Goal: Task Accomplishment & Management: Use online tool/utility

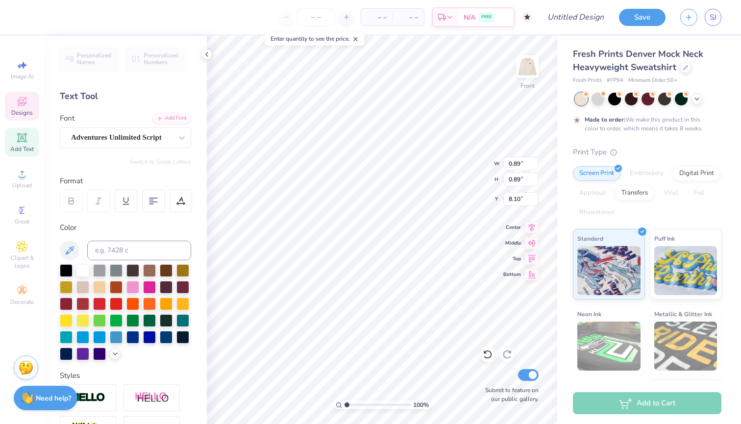
type input "8.06"
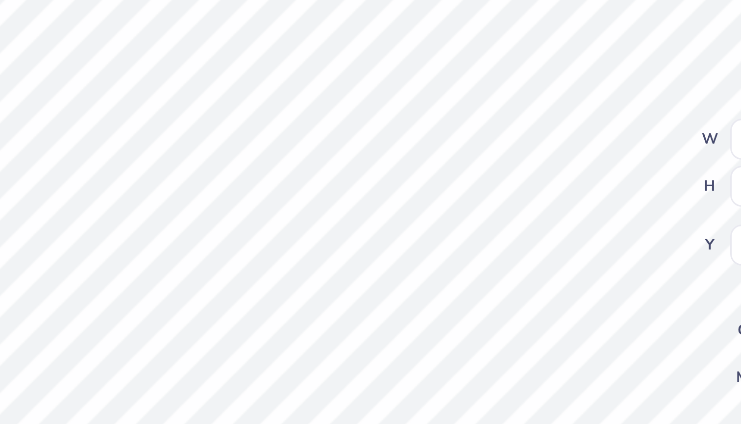
type input "7.97"
type textarea "you mean"
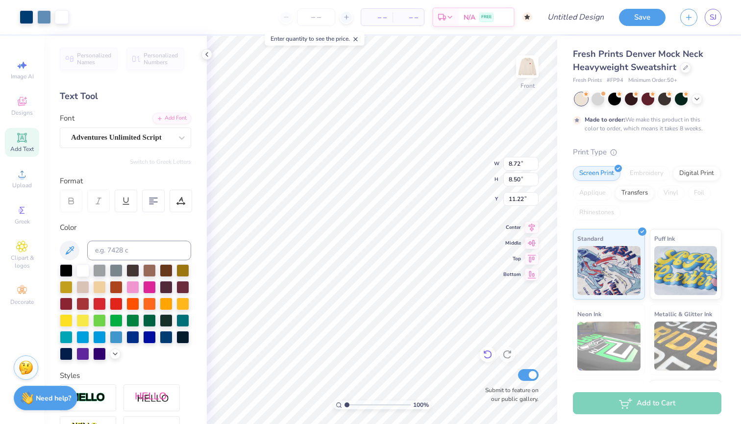
click at [490, 356] on icon at bounding box center [488, 354] width 10 height 10
type input "9.65"
click at [651, 18] on button "Save" at bounding box center [642, 15] width 47 height 17
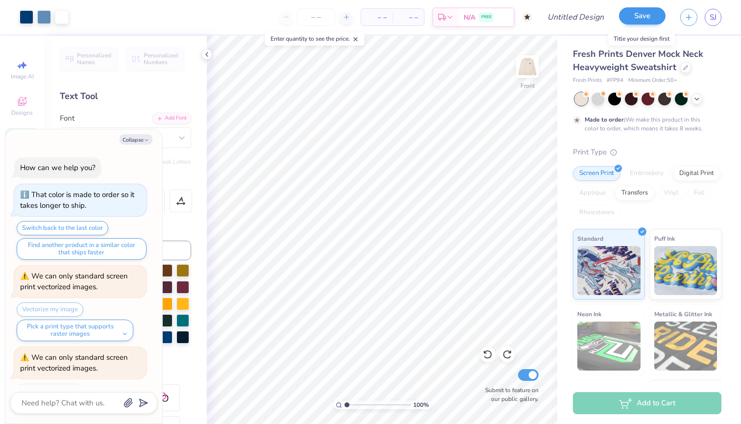
scroll to position [68, 0]
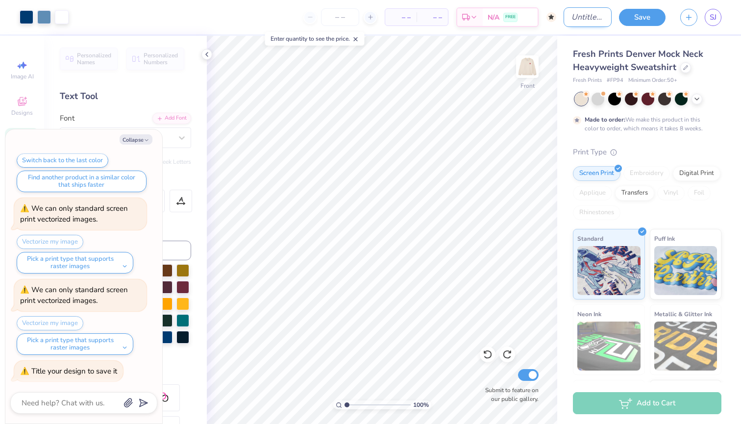
type textarea "x"
click at [580, 19] on input "Design Title" at bounding box center [587, 17] width 48 height 20
type input "d"
type textarea "x"
type input "dt"
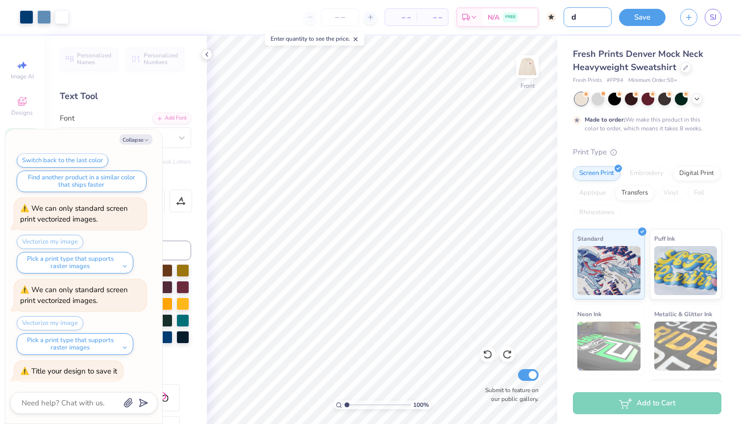
type textarea "x"
type input "dtg"
type textarea "x"
type input "dtg"
click at [638, 18] on button "Save" at bounding box center [642, 15] width 47 height 17
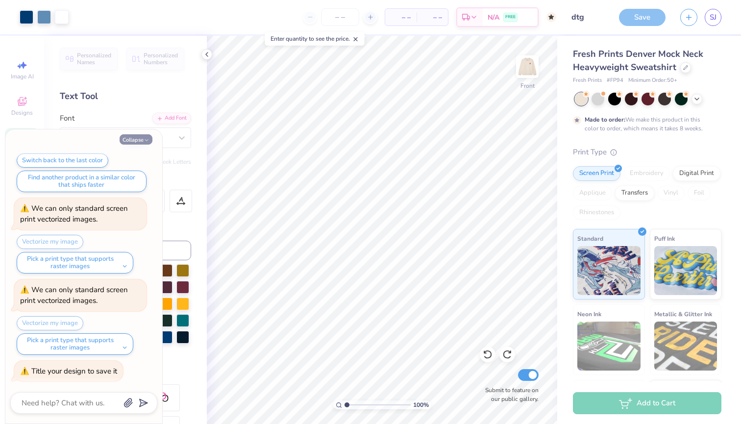
click at [129, 139] on button "Collapse" at bounding box center [136, 139] width 33 height 10
type textarea "x"
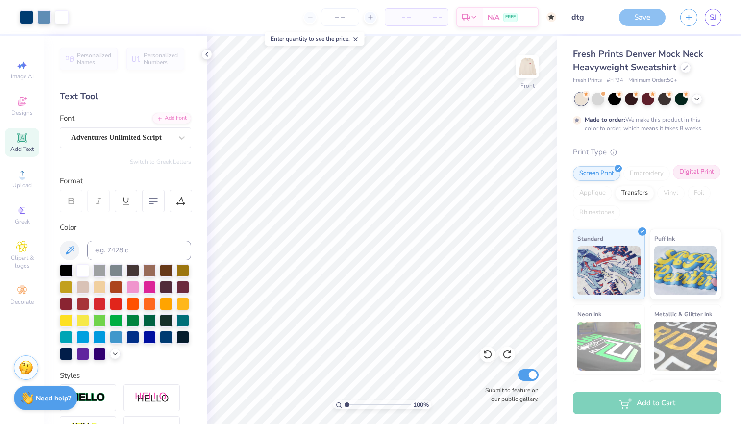
click at [690, 169] on div "Digital Print" at bounding box center [697, 172] width 48 height 15
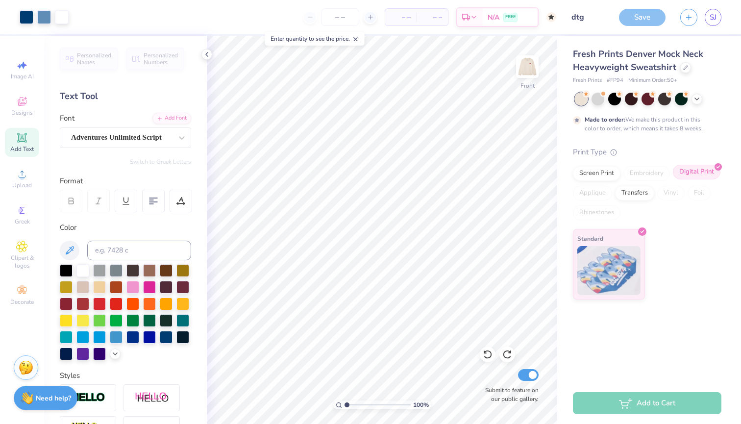
click at [693, 171] on div "Digital Print" at bounding box center [697, 172] width 48 height 15
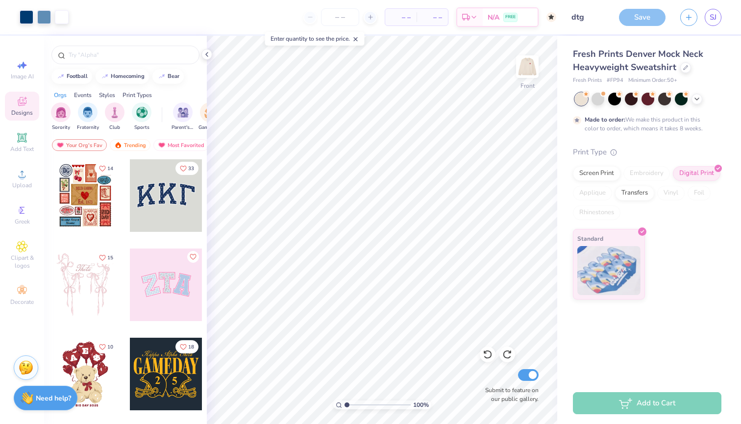
click at [642, 17] on div "Save" at bounding box center [642, 17] width 47 height 17
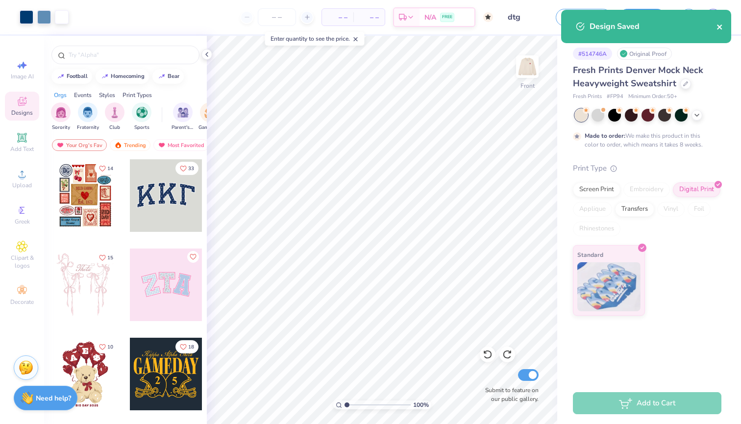
click at [718, 26] on icon "close" at bounding box center [719, 26] width 5 height 5
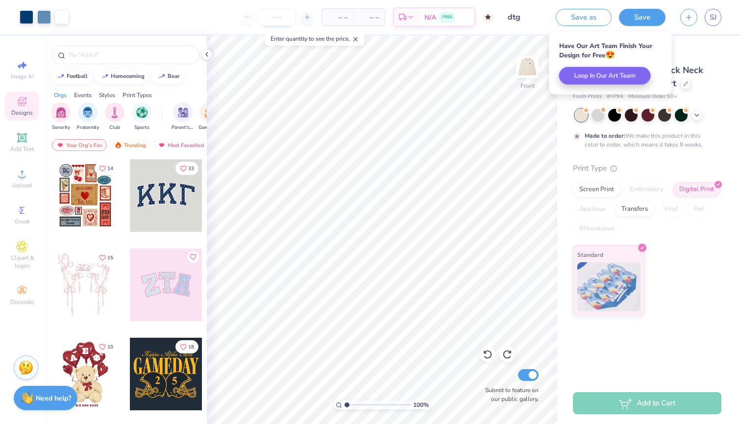
click at [286, 15] on input "number" at bounding box center [277, 17] width 38 height 18
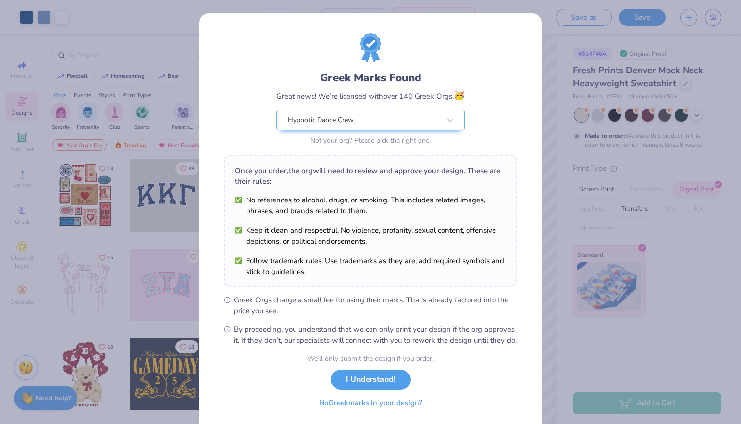
click at [418, 412] on button "No Greek marks in your design?" at bounding box center [371, 403] width 120 height 20
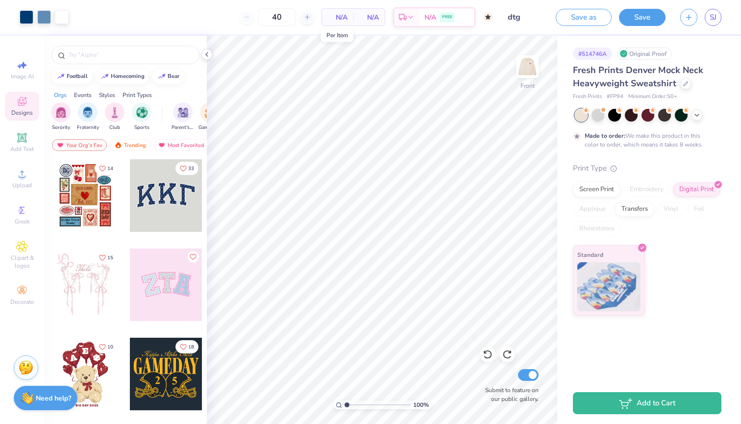
type input "50"
drag, startPoint x: 307, startPoint y: 16, endPoint x: 327, endPoint y: 17, distance: 19.7
click at [316, 17] on div "$80.21 Per Item" at bounding box center [300, 17] width 33 height 17
click at [611, 185] on div "Screen Print" at bounding box center [597, 188] width 48 height 15
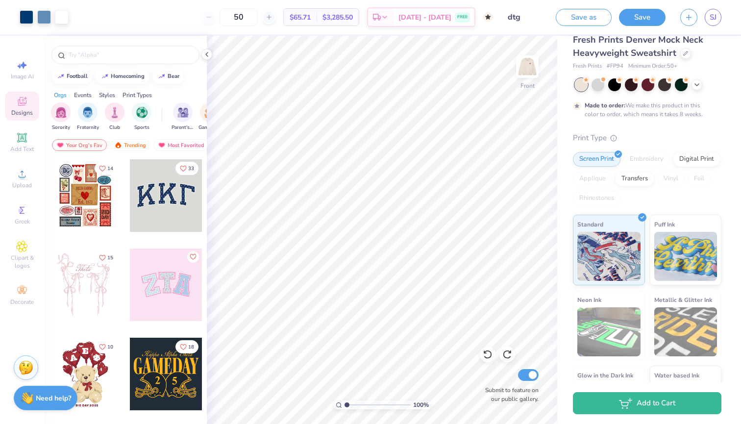
scroll to position [31, 0]
click at [636, 179] on div "Transfers" at bounding box center [634, 177] width 39 height 15
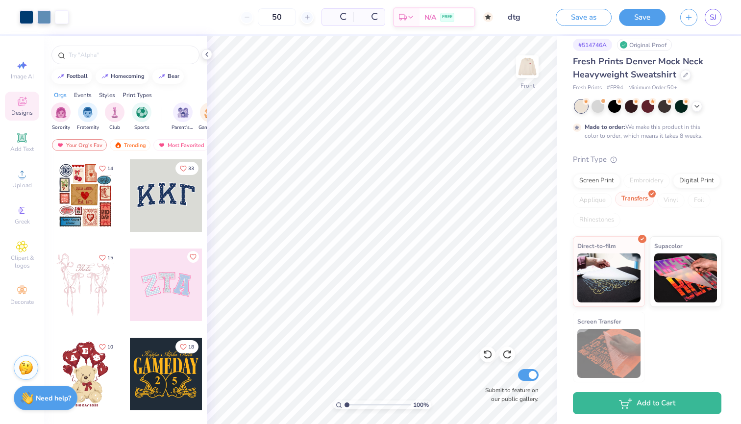
scroll to position [8, 0]
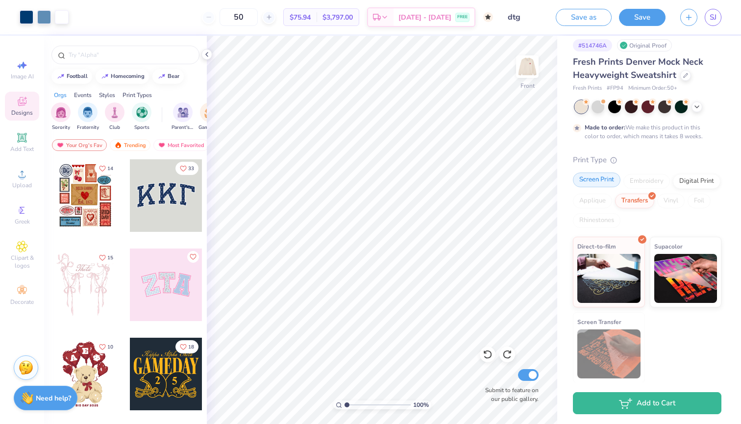
click at [610, 181] on div "Screen Print" at bounding box center [597, 179] width 48 height 15
